Goal: Obtain resource: Download file/media

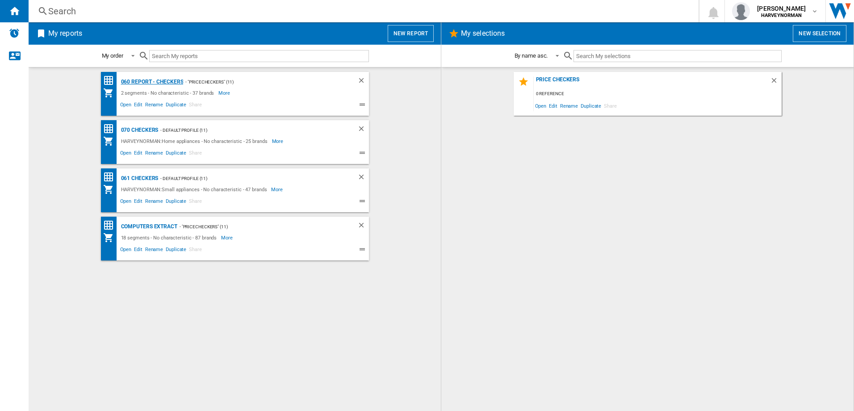
click at [163, 80] on div "060 report - Checkers" at bounding box center [151, 81] width 65 height 11
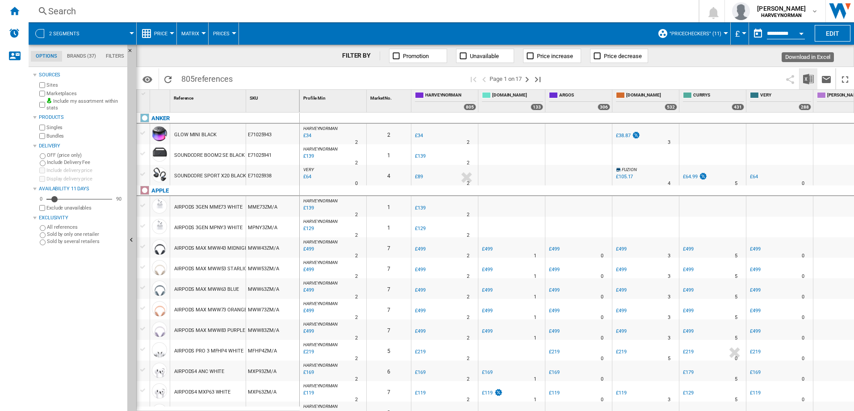
click at [806, 77] on img "Download in Excel" at bounding box center [808, 79] width 11 height 11
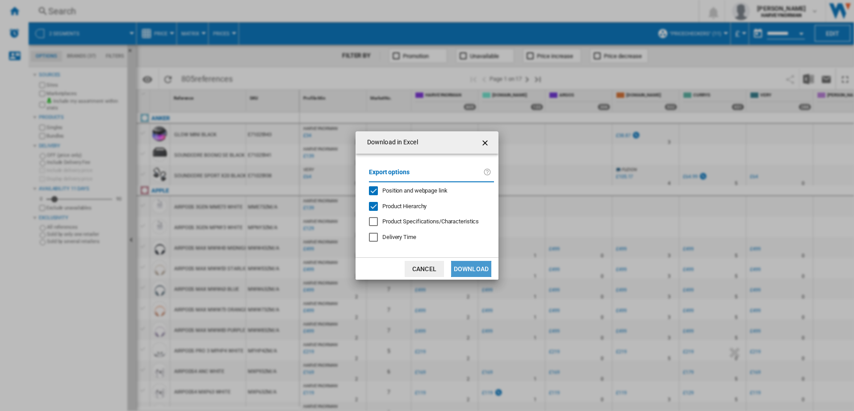
click at [481, 267] on button "Download" at bounding box center [471, 269] width 40 height 16
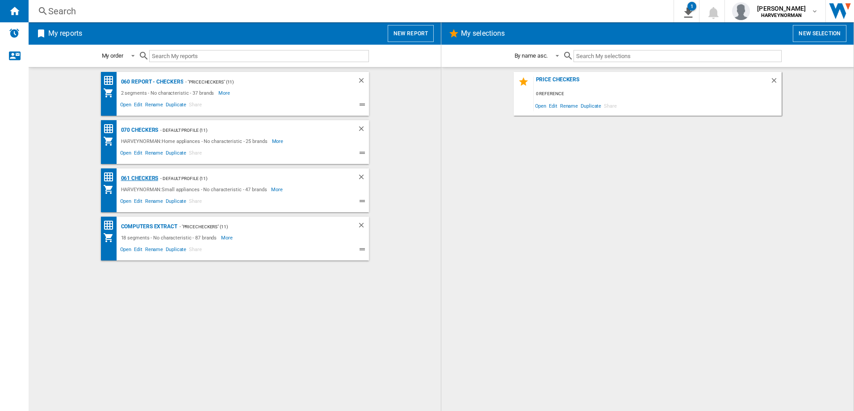
click at [144, 176] on div "061 Checkers" at bounding box center [139, 178] width 40 height 11
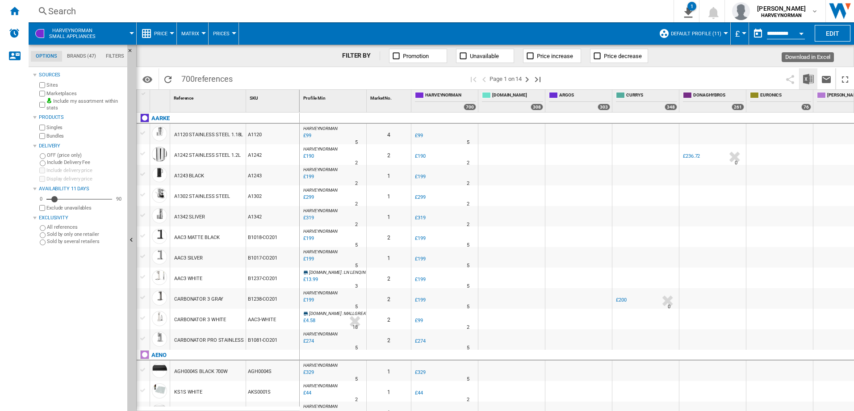
click at [810, 81] on img "Download in Excel" at bounding box center [808, 79] width 11 height 11
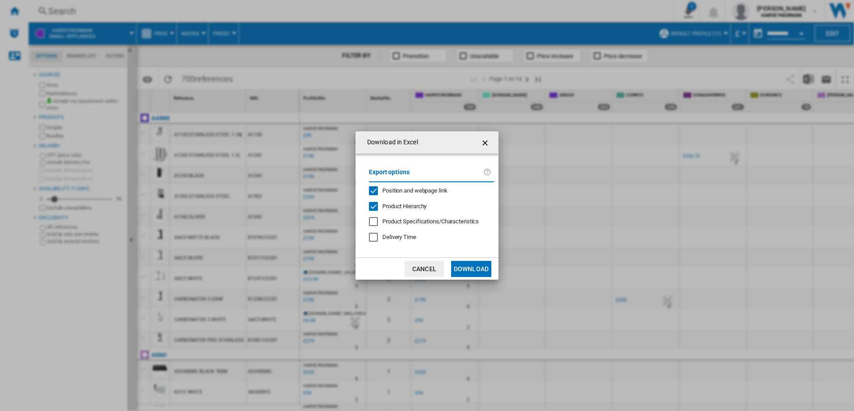
click at [479, 267] on button "Download" at bounding box center [471, 269] width 40 height 16
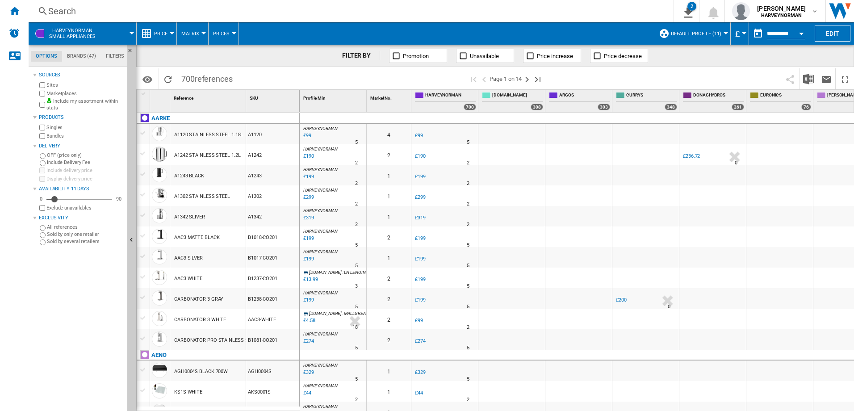
click at [237, 173] on div "A1243 BLACK" at bounding box center [207, 175] width 75 height 21
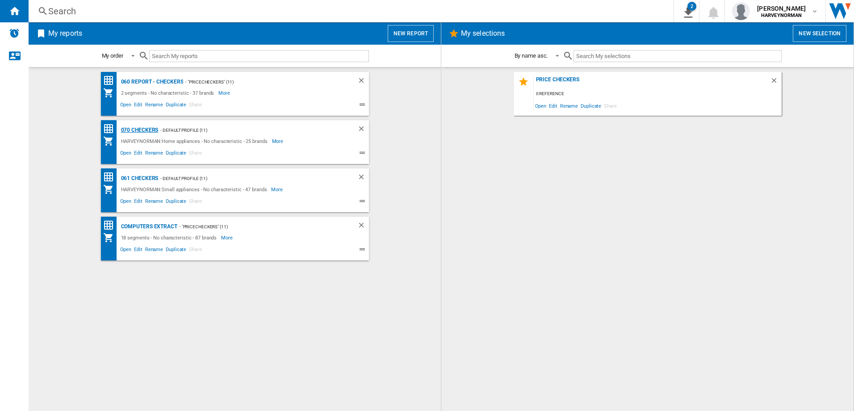
click at [137, 130] on div "070 Checkers" at bounding box center [139, 130] width 40 height 11
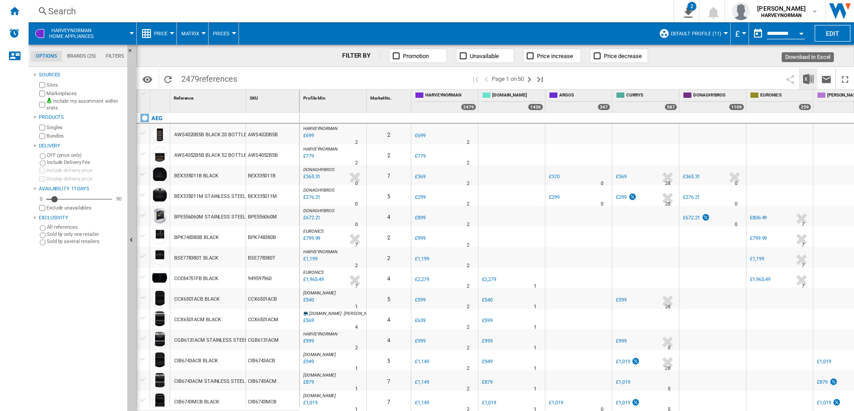
click at [811, 76] on img "Download in Excel" at bounding box center [808, 79] width 11 height 11
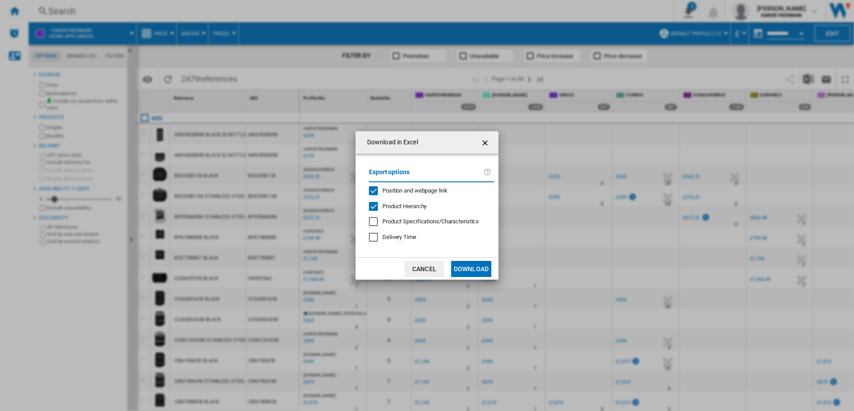
click at [481, 270] on button "Download" at bounding box center [471, 269] width 40 height 16
